Goal: Find specific page/section: Find specific page/section

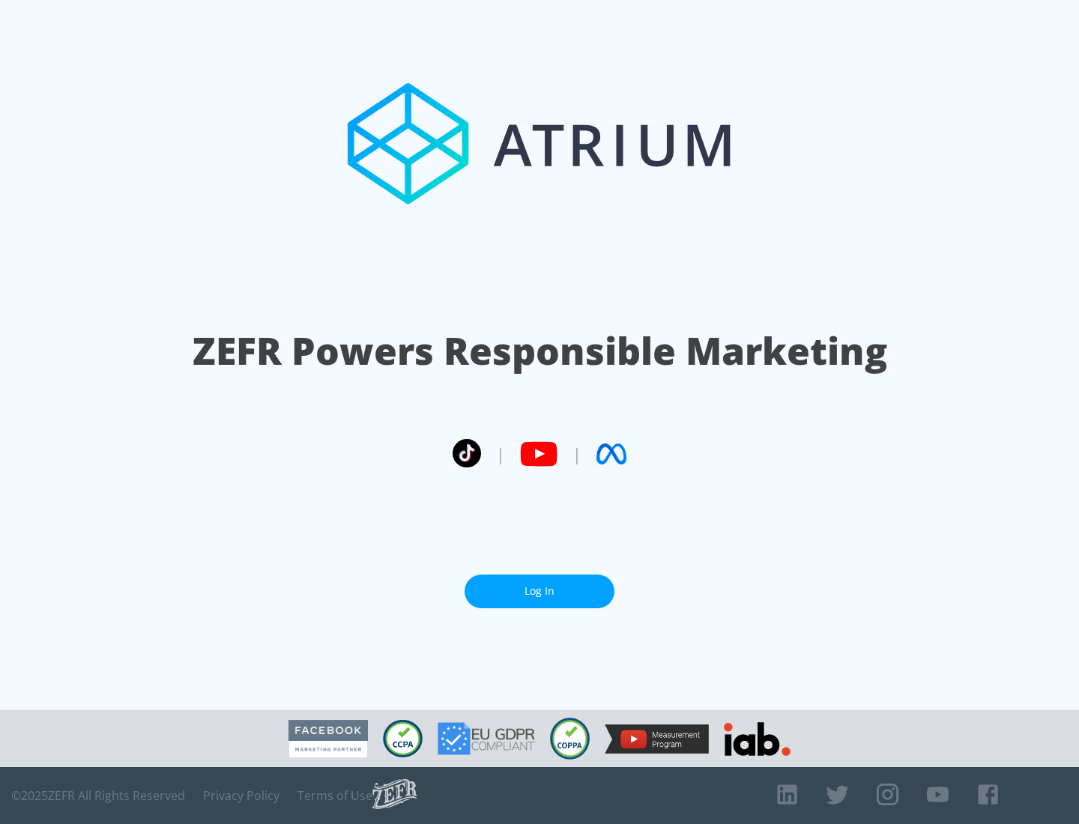
click at [540, 585] on link "Log In" at bounding box center [540, 592] width 150 height 34
